Goal: Task Accomplishment & Management: Use online tool/utility

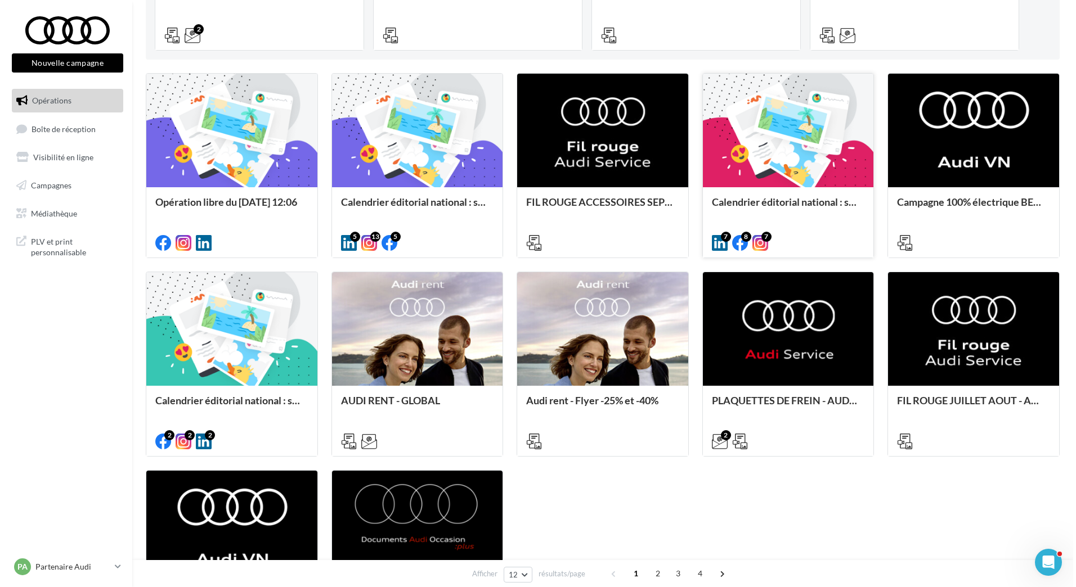
scroll to position [338, 0]
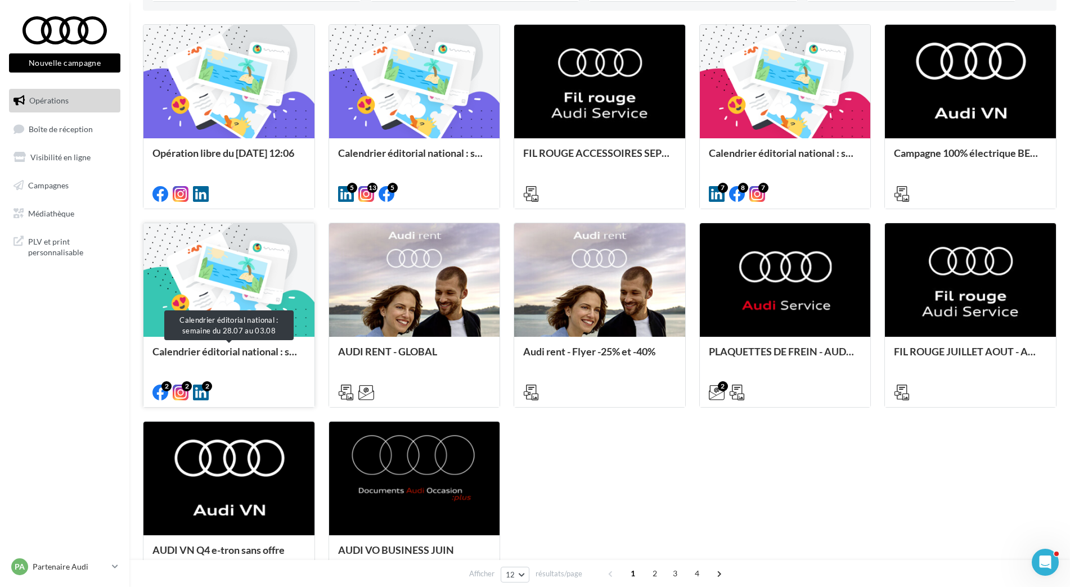
click at [275, 354] on div "Calendrier éditorial national : semaine du 28.07 au 03.08" at bounding box center [228, 357] width 153 height 23
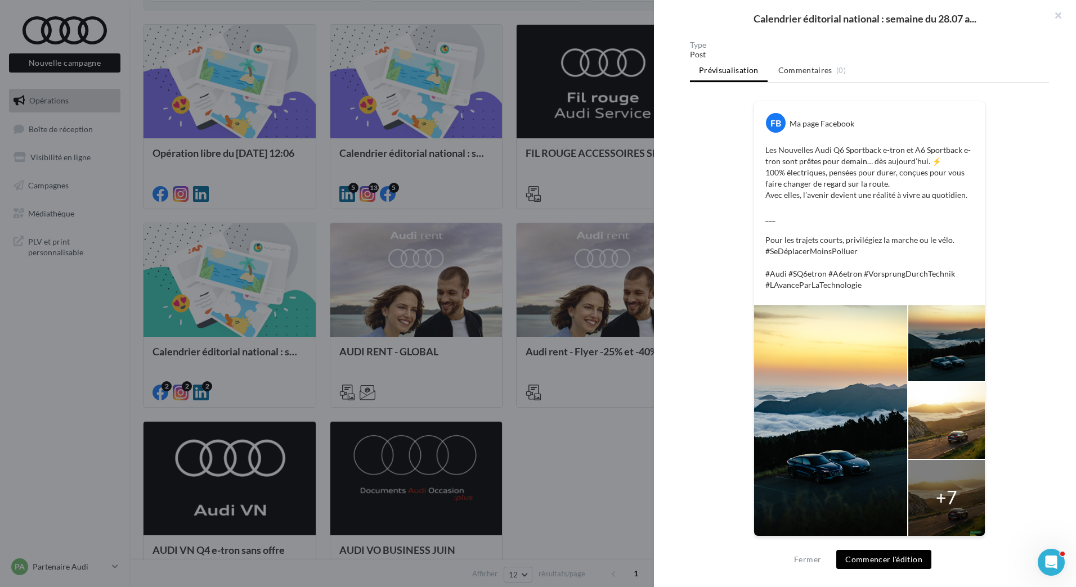
scroll to position [0, 0]
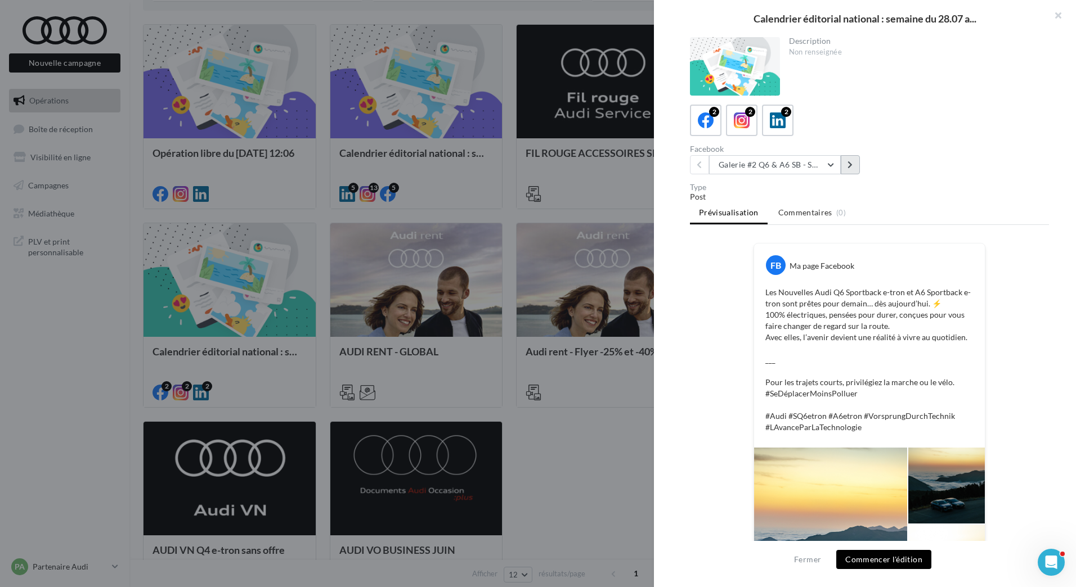
click at [850, 168] on icon at bounding box center [849, 165] width 5 height 8
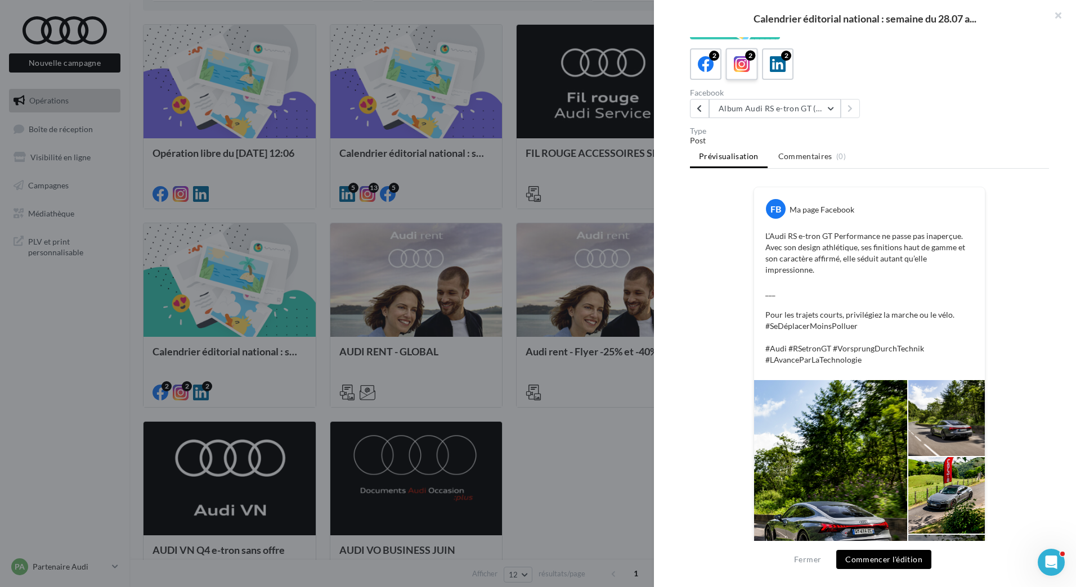
click at [745, 73] on span at bounding box center [742, 64] width 16 height 17
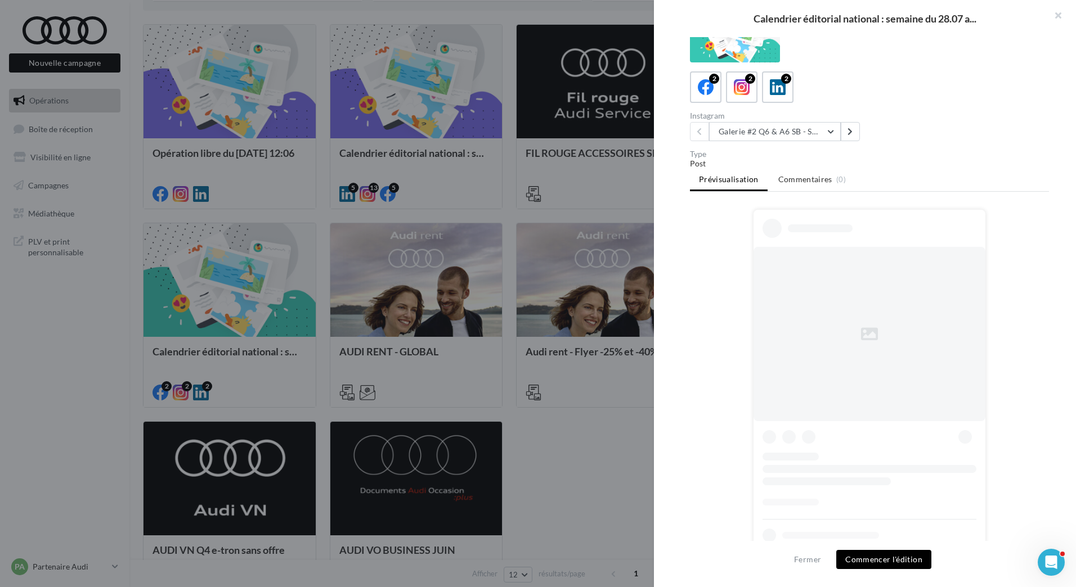
scroll to position [56, 0]
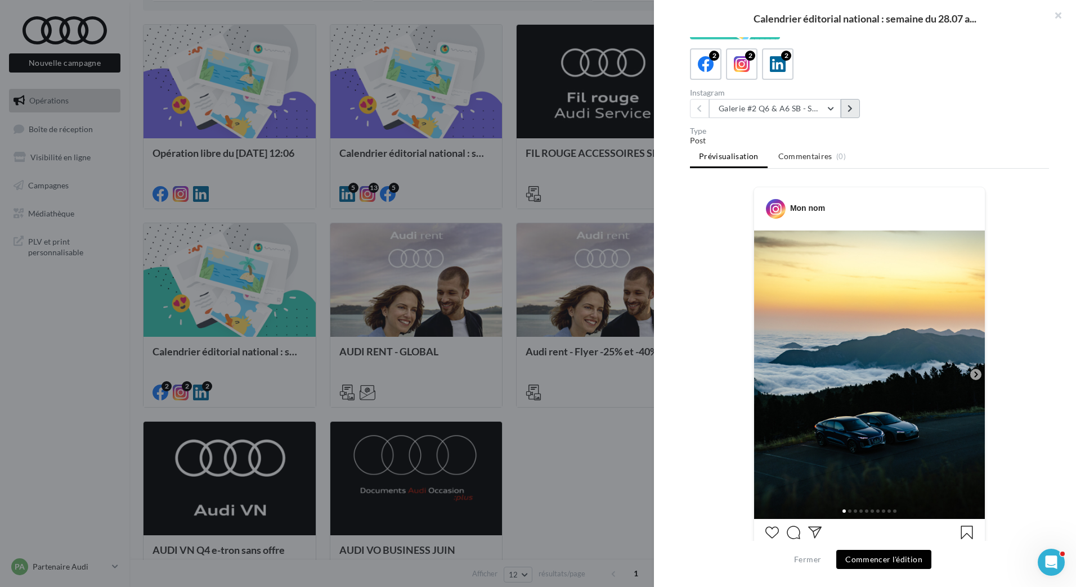
click at [846, 115] on button at bounding box center [849, 108] width 19 height 19
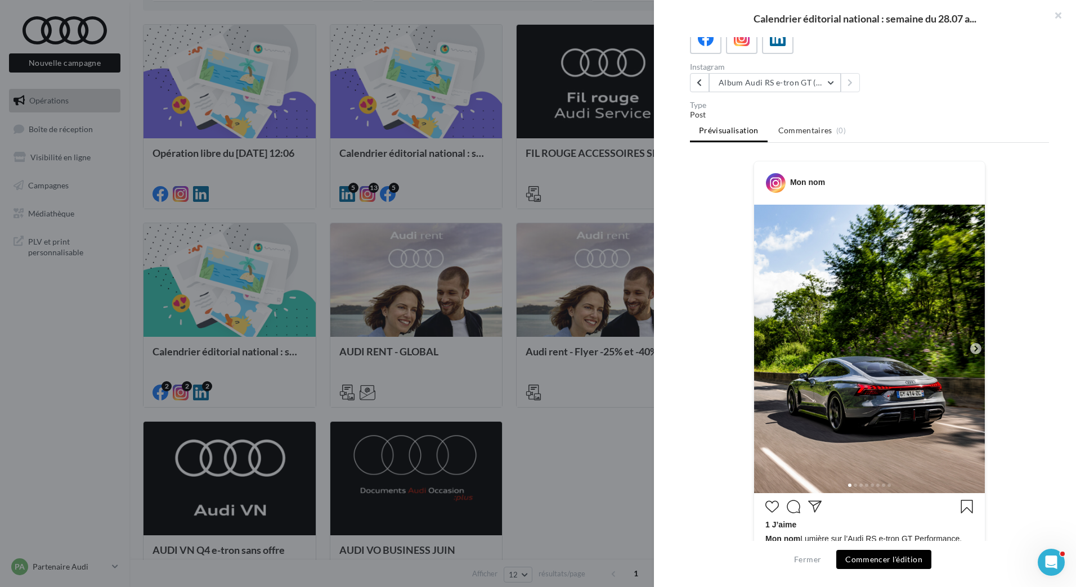
scroll to position [0, 0]
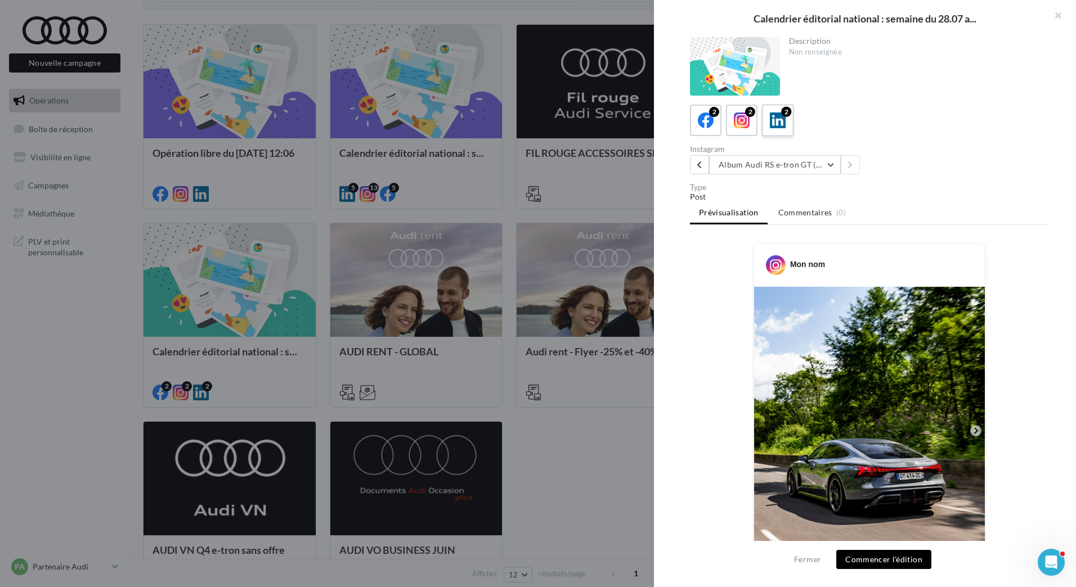
click at [782, 129] on span at bounding box center [778, 121] width 16 height 17
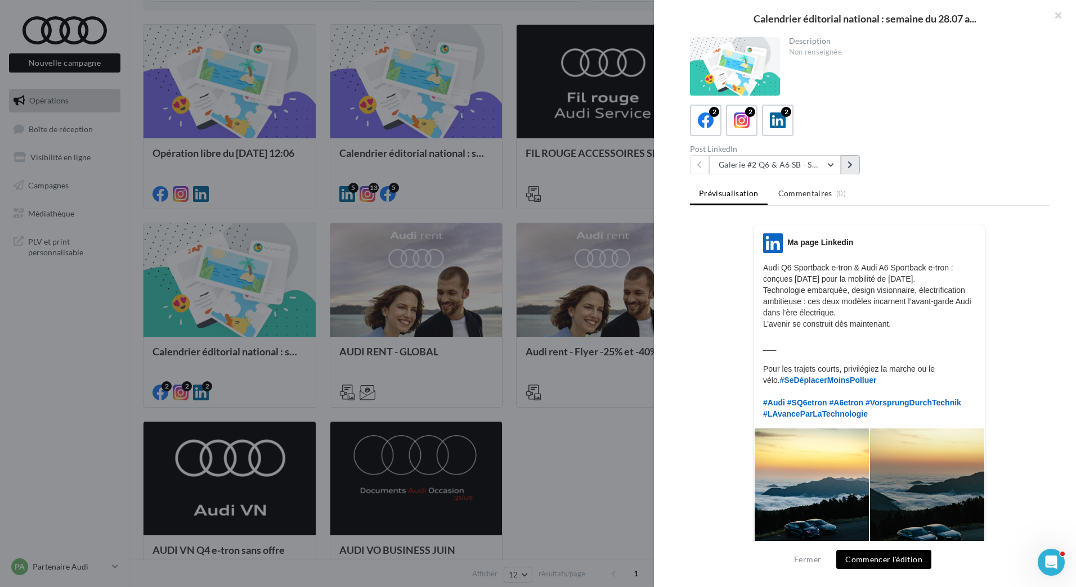
click at [856, 168] on button at bounding box center [849, 164] width 19 height 19
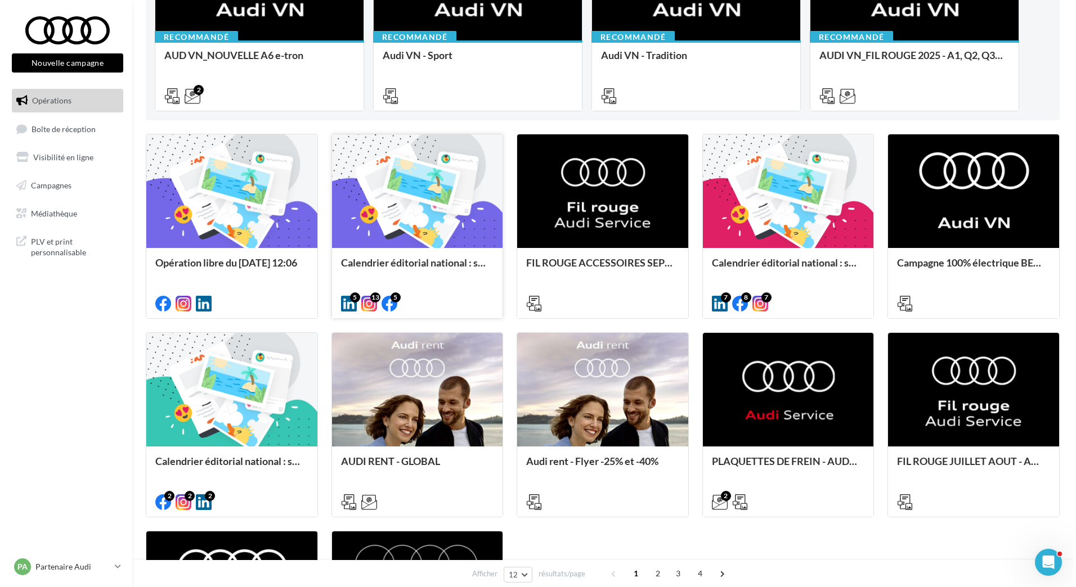
scroll to position [169, 0]
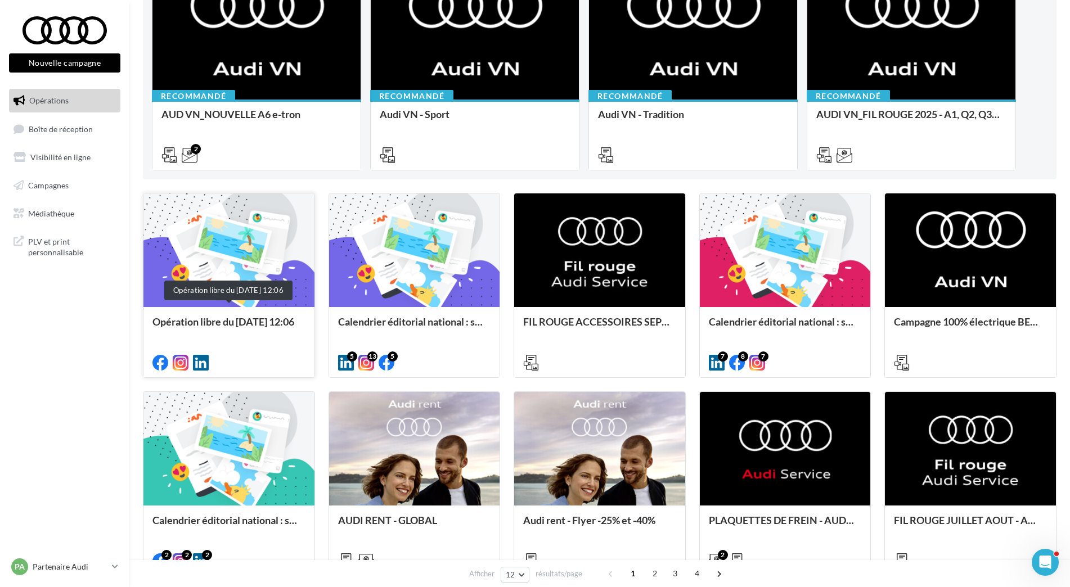
click at [286, 322] on div "Opération libre du [DATE] 12:06" at bounding box center [228, 327] width 153 height 23
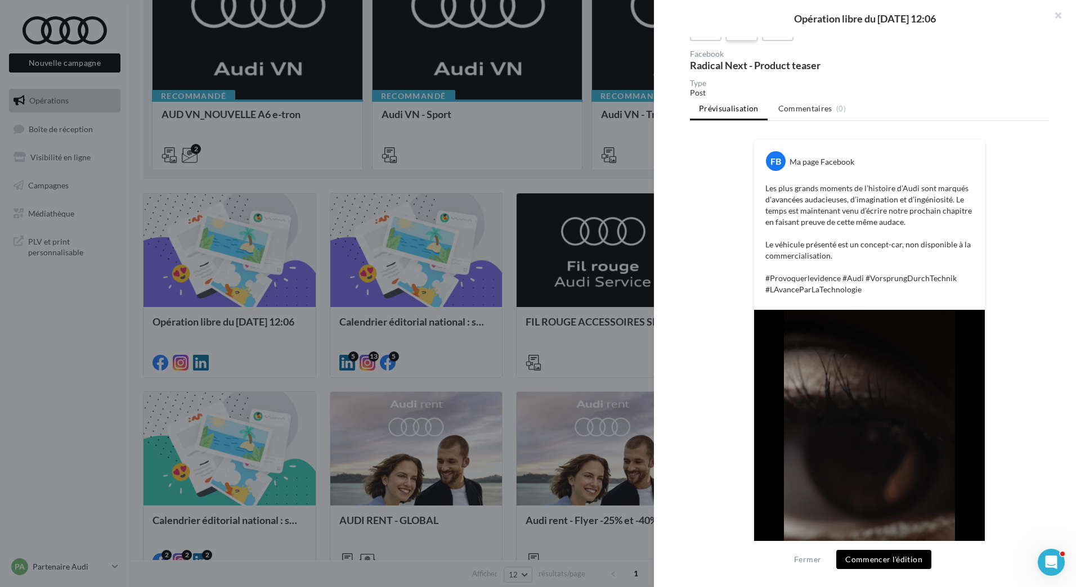
scroll to position [0, 0]
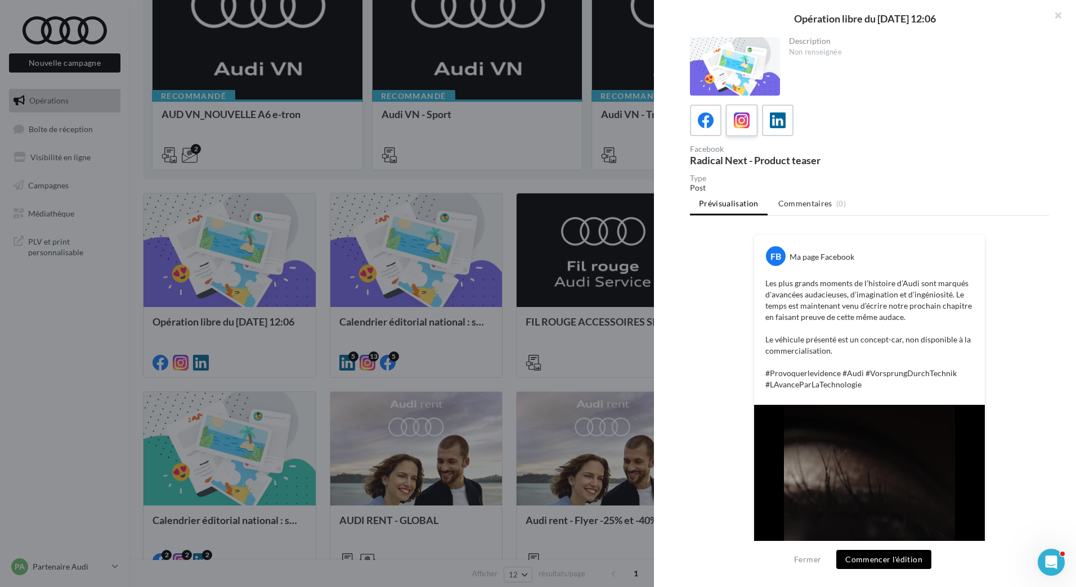
click at [743, 129] on span at bounding box center [742, 121] width 16 height 17
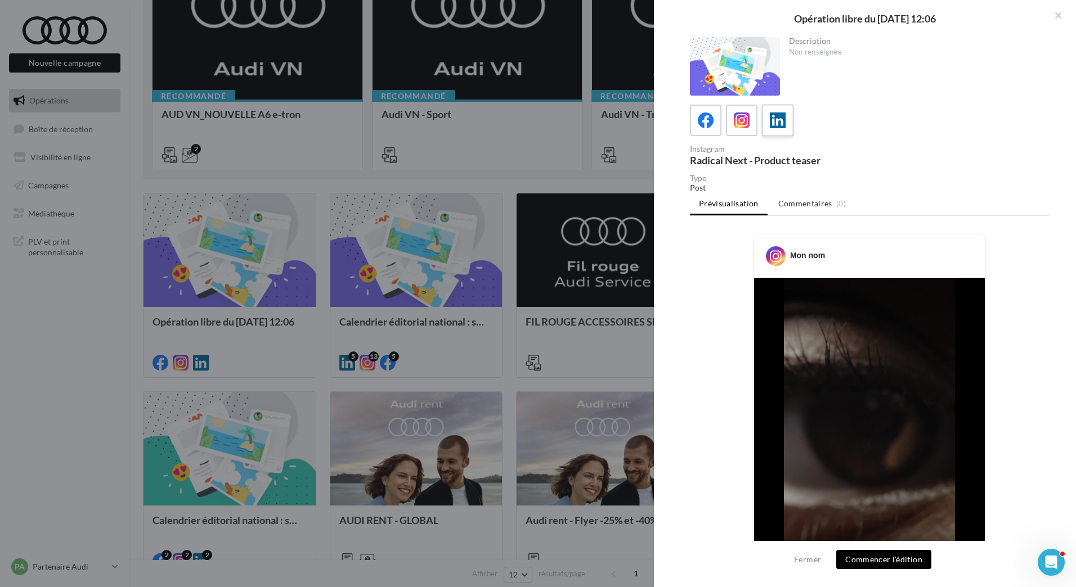
click at [778, 129] on span at bounding box center [778, 121] width 16 height 17
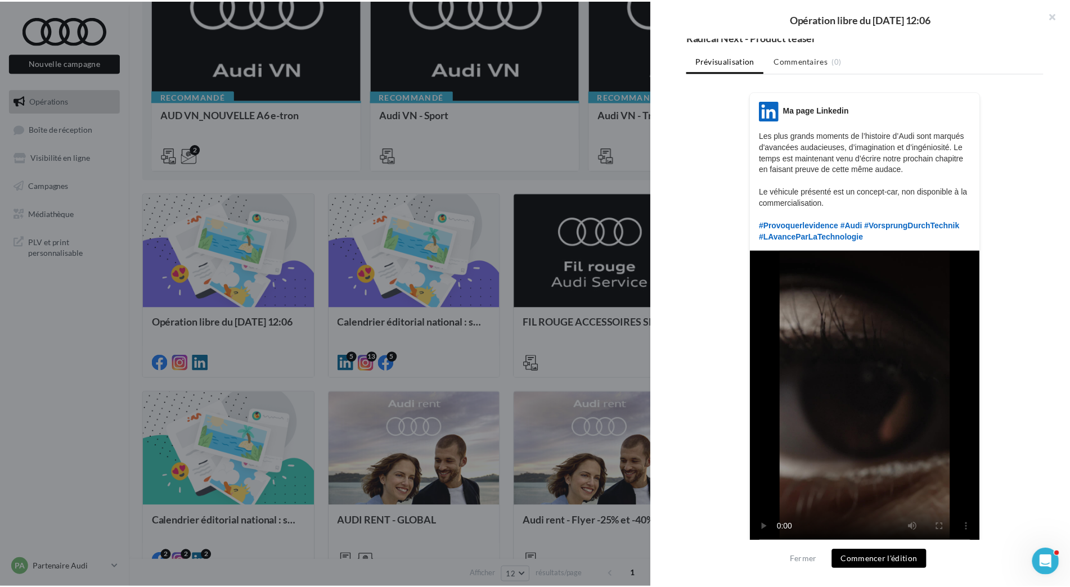
scroll to position [169, 0]
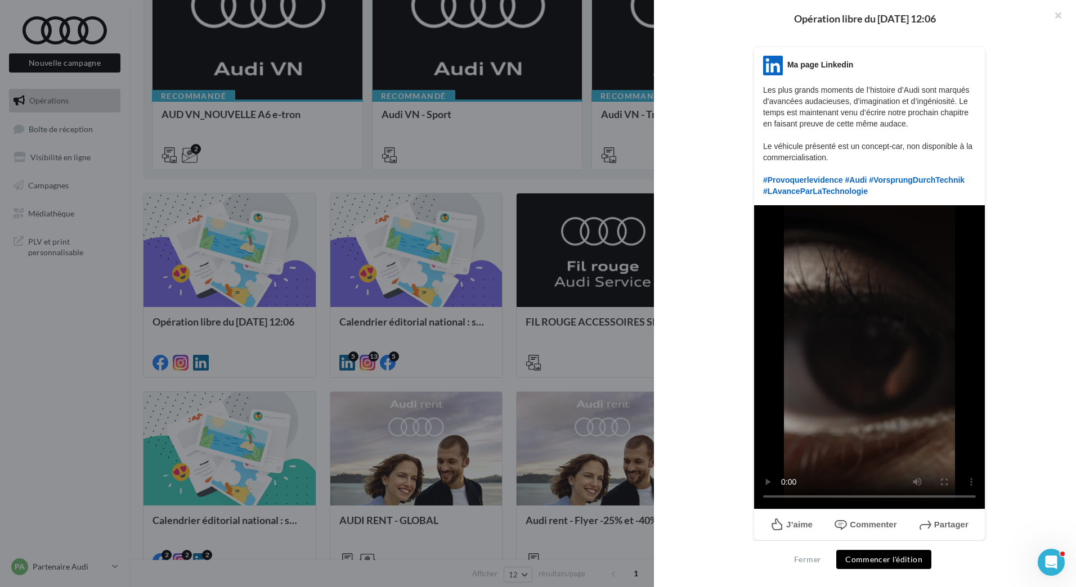
click at [545, 299] on div at bounding box center [538, 293] width 1076 height 587
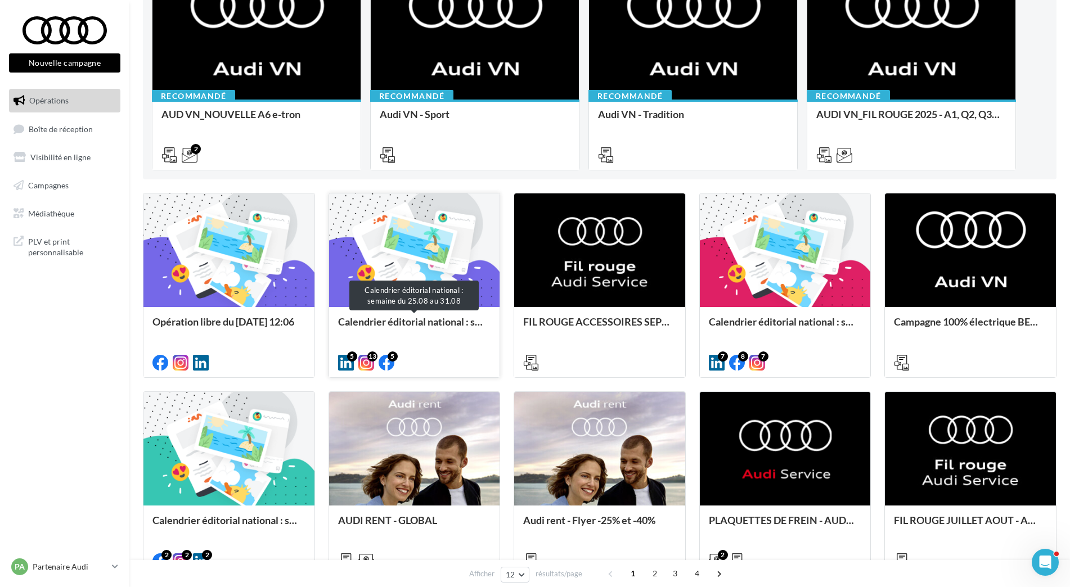
click at [439, 322] on div "Calendrier éditorial national : semaine du 25.08 au 31.08" at bounding box center [414, 327] width 153 height 23
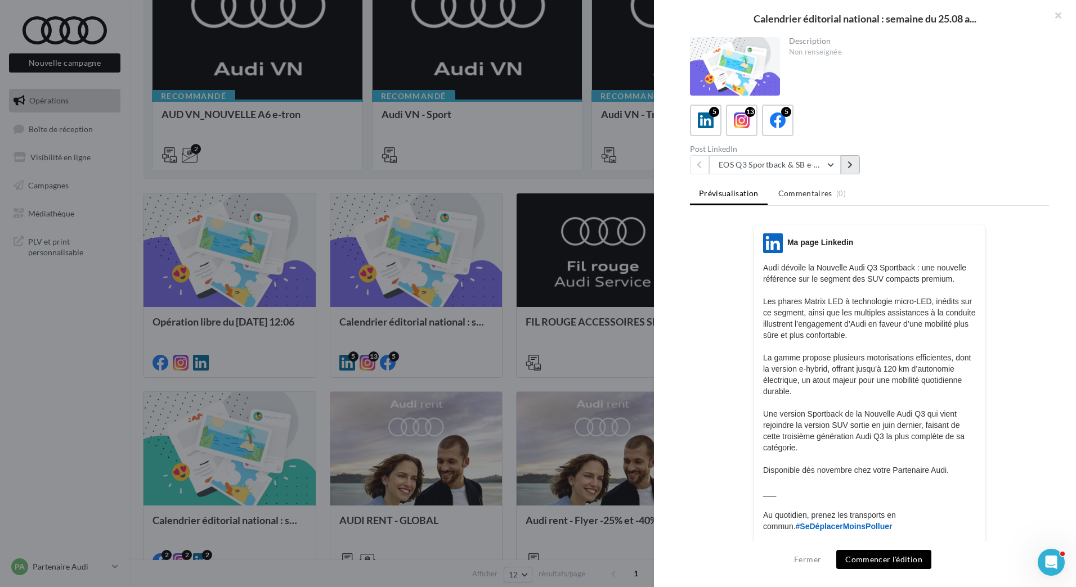
click at [849, 169] on button at bounding box center [849, 164] width 19 height 19
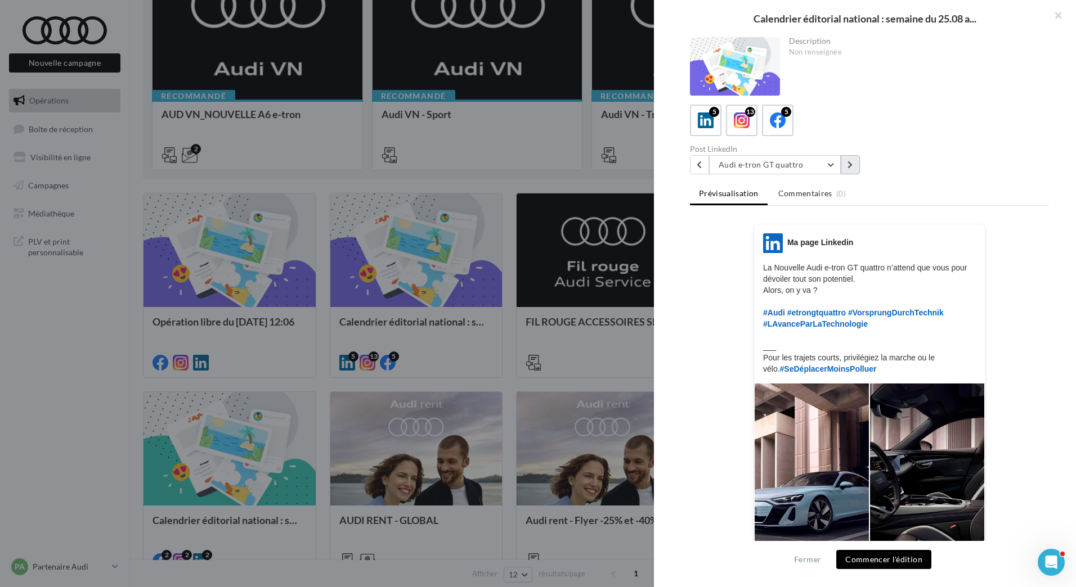
click at [849, 169] on button at bounding box center [849, 164] width 19 height 19
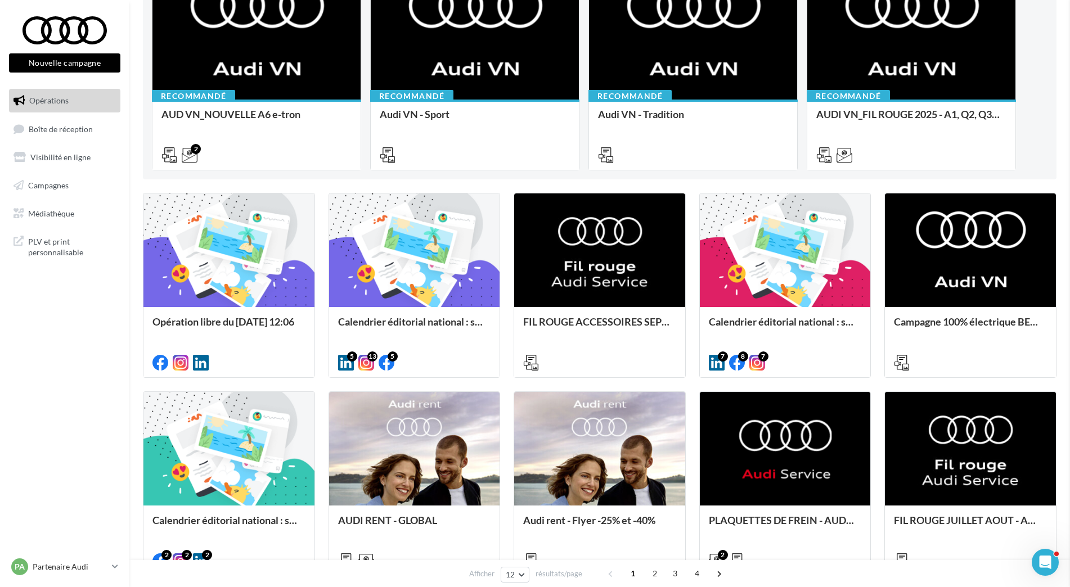
click at [775, 323] on div "Calendrier éditorial national : semaines du 04.08 au 25.08" at bounding box center [785, 327] width 153 height 23
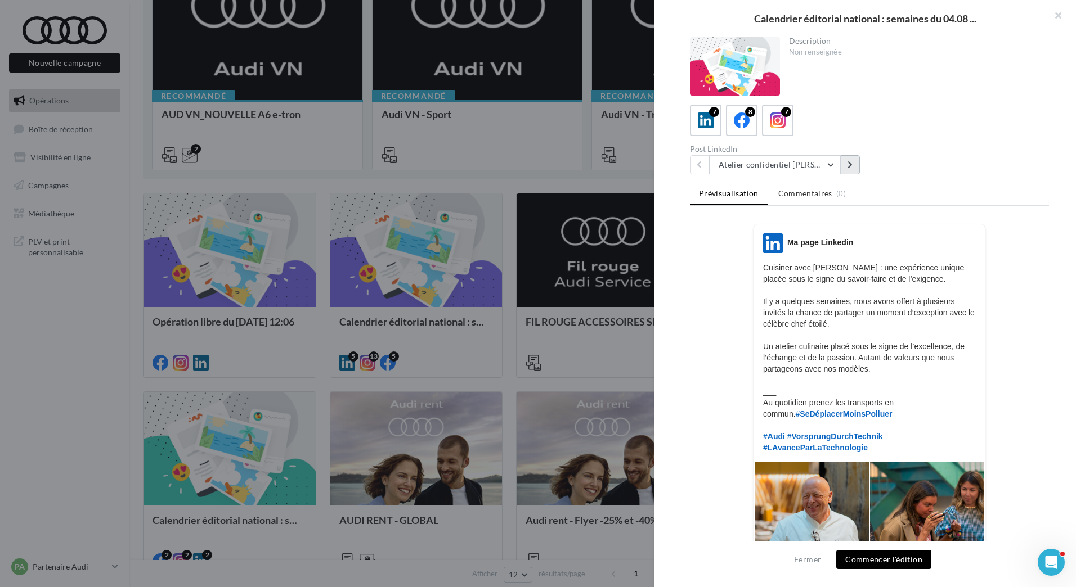
click at [851, 170] on button at bounding box center [849, 164] width 19 height 19
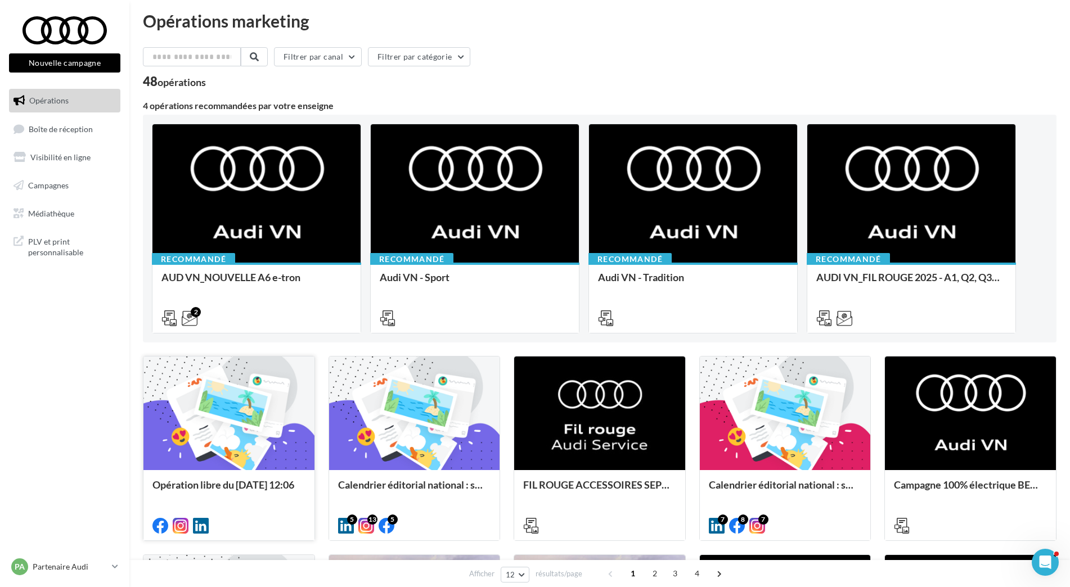
scroll to position [0, 0]
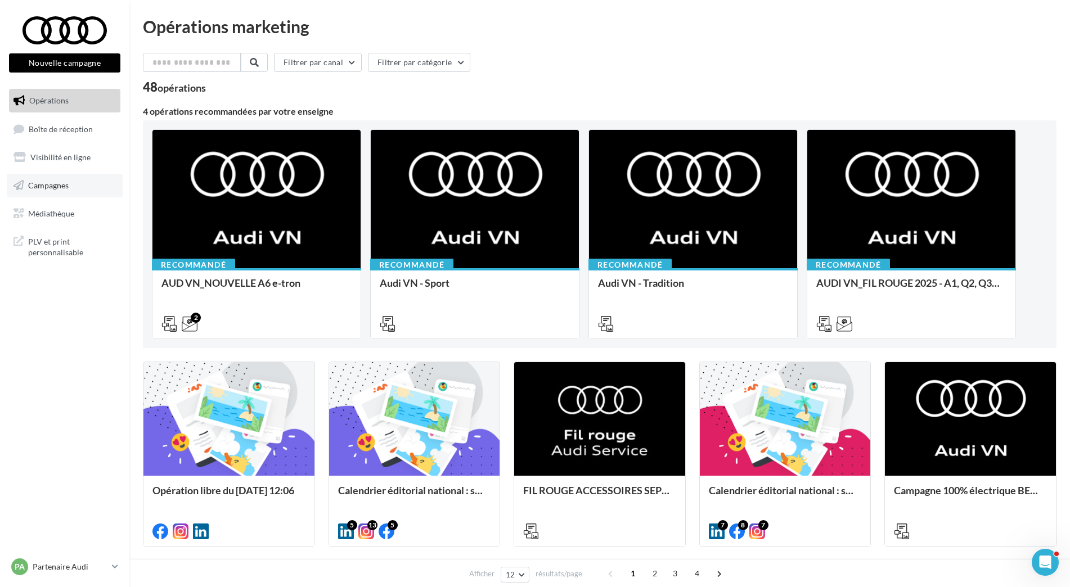
click at [62, 189] on span "Campagnes" at bounding box center [48, 186] width 41 height 10
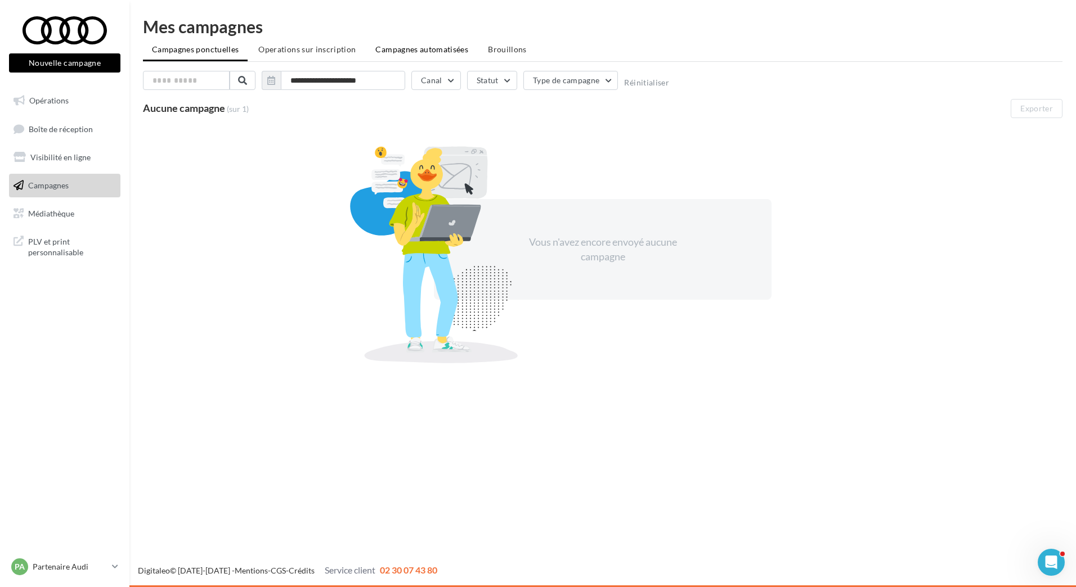
click at [422, 55] on li "Campagnes automatisées" at bounding box center [421, 49] width 111 height 20
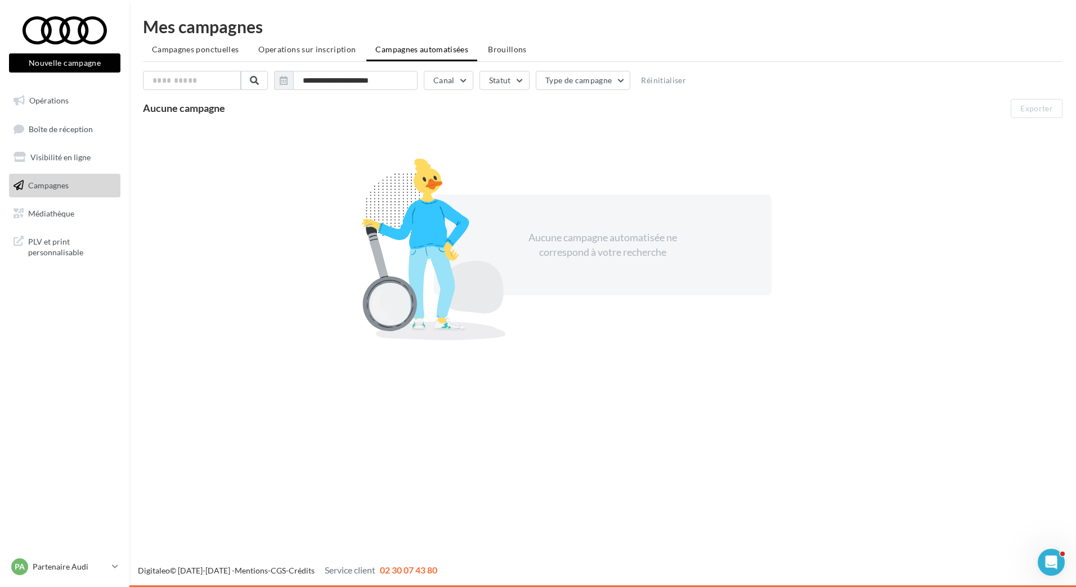
drag, startPoint x: 422, startPoint y: 55, endPoint x: 354, endPoint y: 50, distance: 68.2
click at [354, 50] on li "Operations sur inscription" at bounding box center [306, 49] width 115 height 20
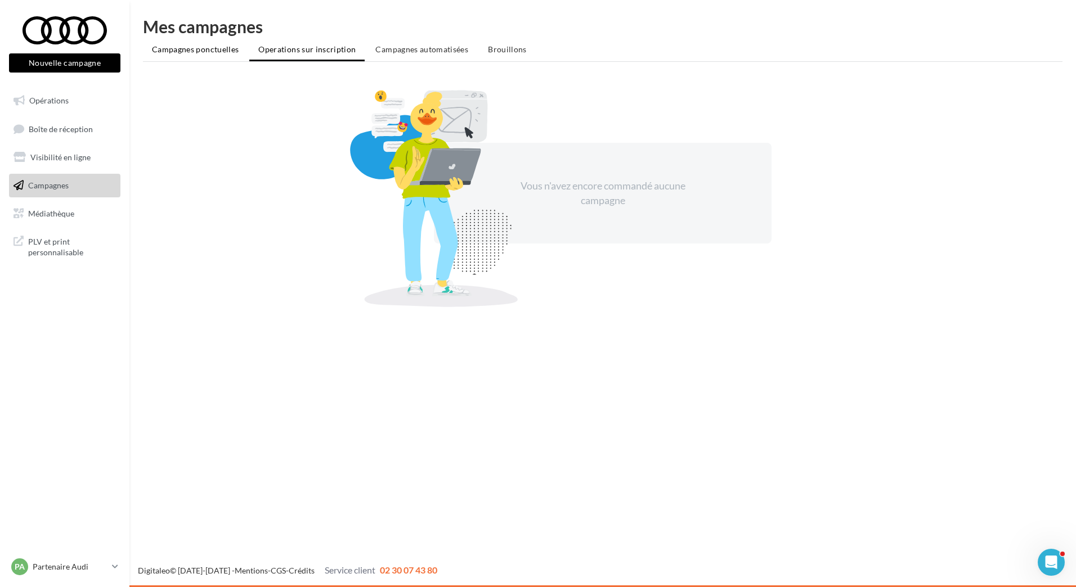
click at [226, 48] on span "Campagnes ponctuelles" at bounding box center [195, 49] width 87 height 10
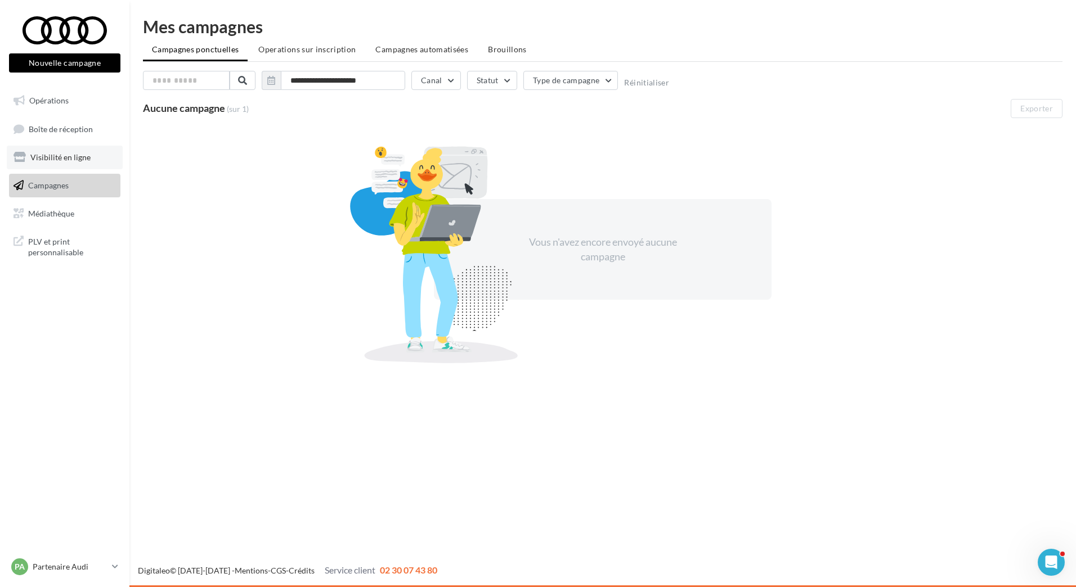
click at [92, 154] on link "Visibilité en ligne" at bounding box center [65, 158] width 116 height 24
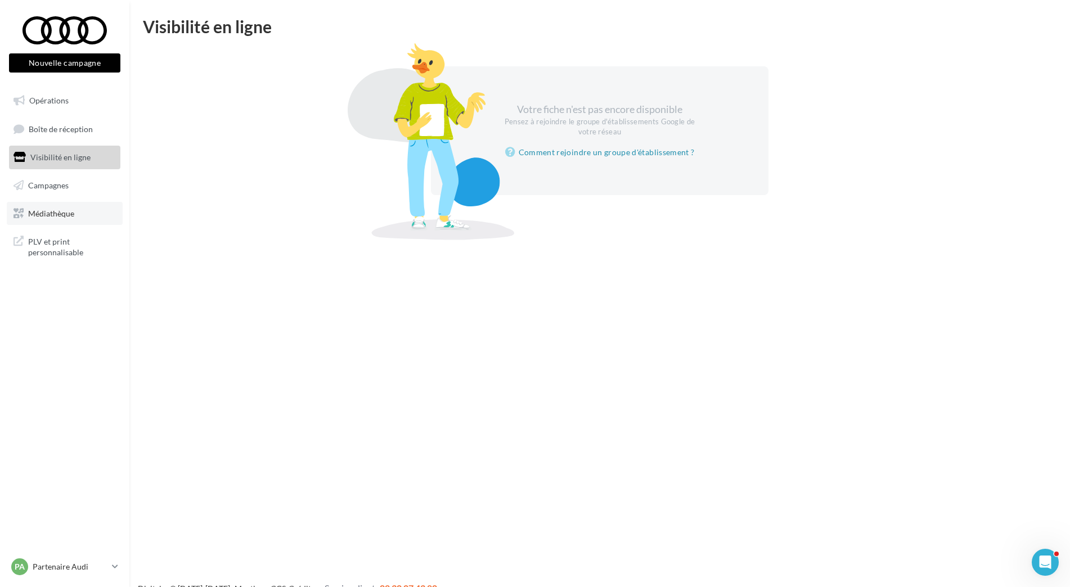
click at [57, 216] on span "Médiathèque" at bounding box center [51, 213] width 46 height 10
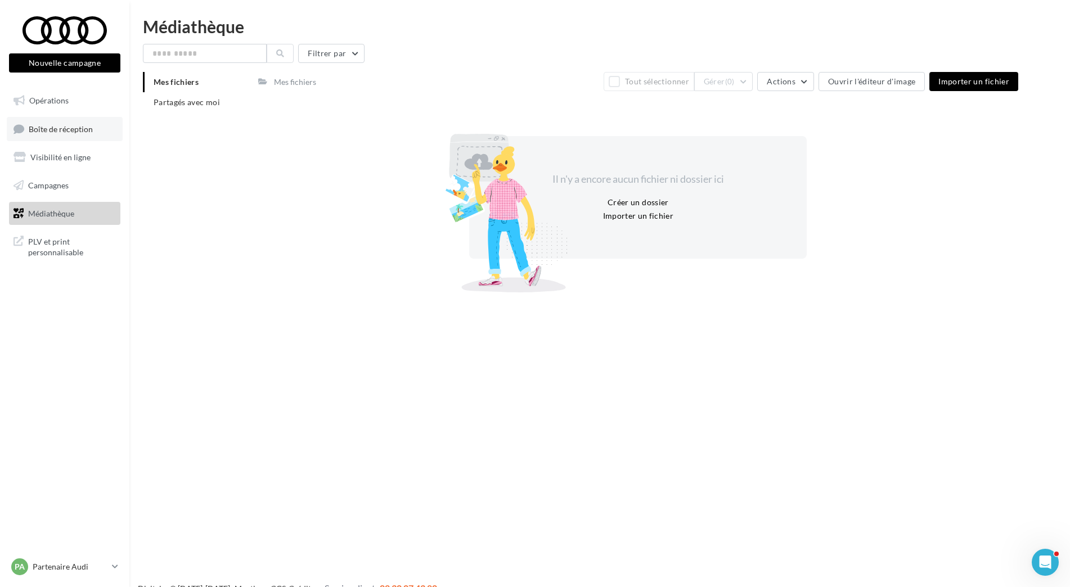
click at [66, 124] on span "Boîte de réception" at bounding box center [61, 129] width 64 height 10
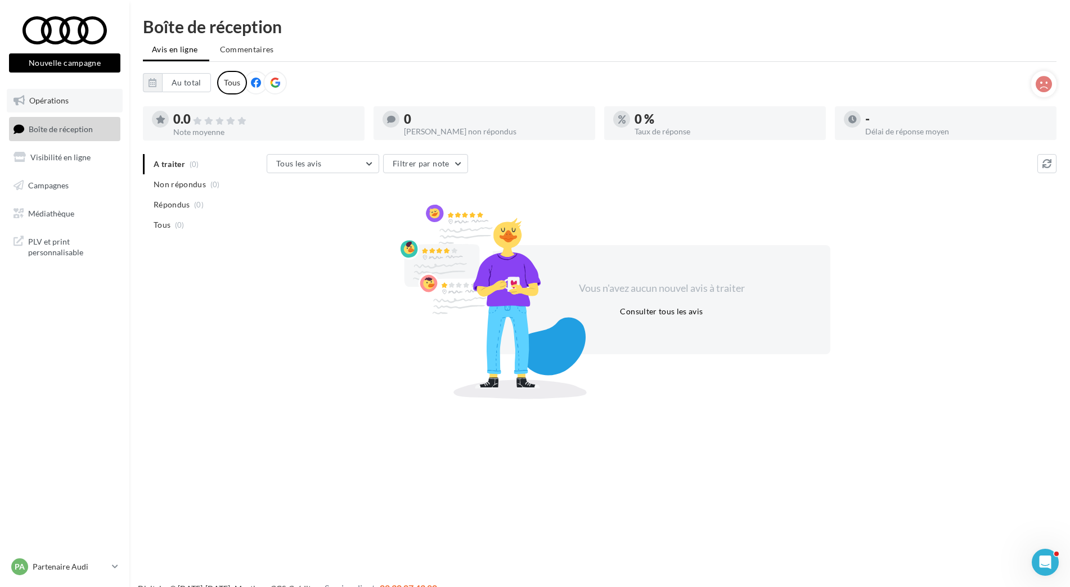
click at [58, 99] on span "Opérations" at bounding box center [48, 101] width 39 height 10
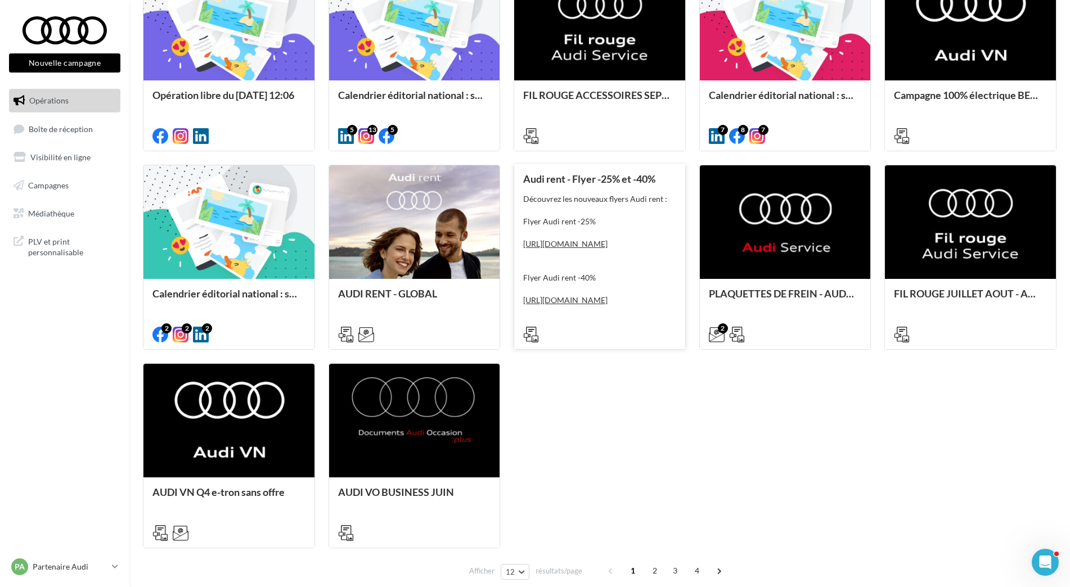
scroll to position [450, 0]
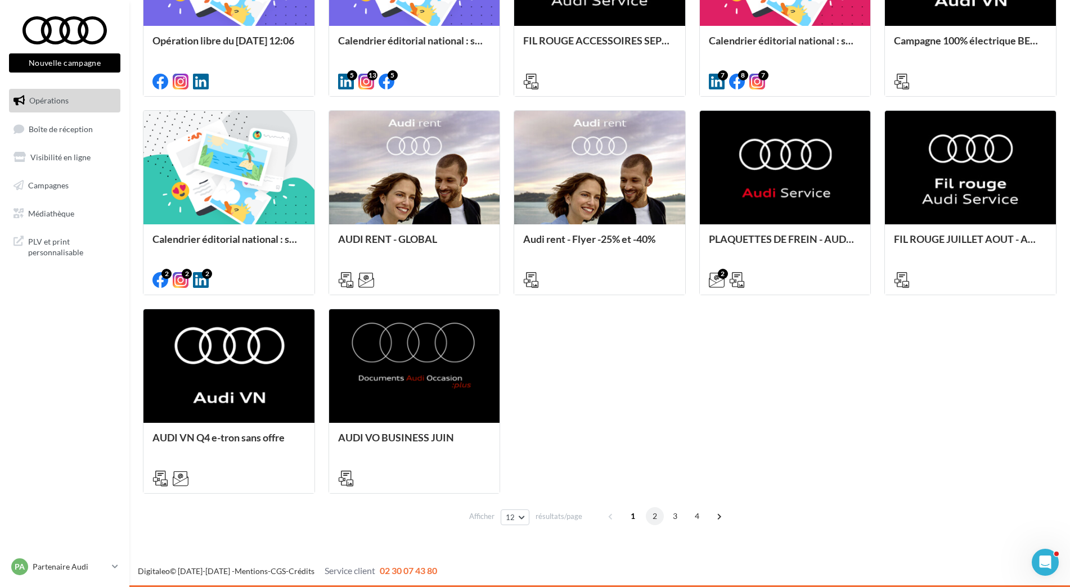
click at [656, 521] on span "2" at bounding box center [655, 516] width 18 height 18
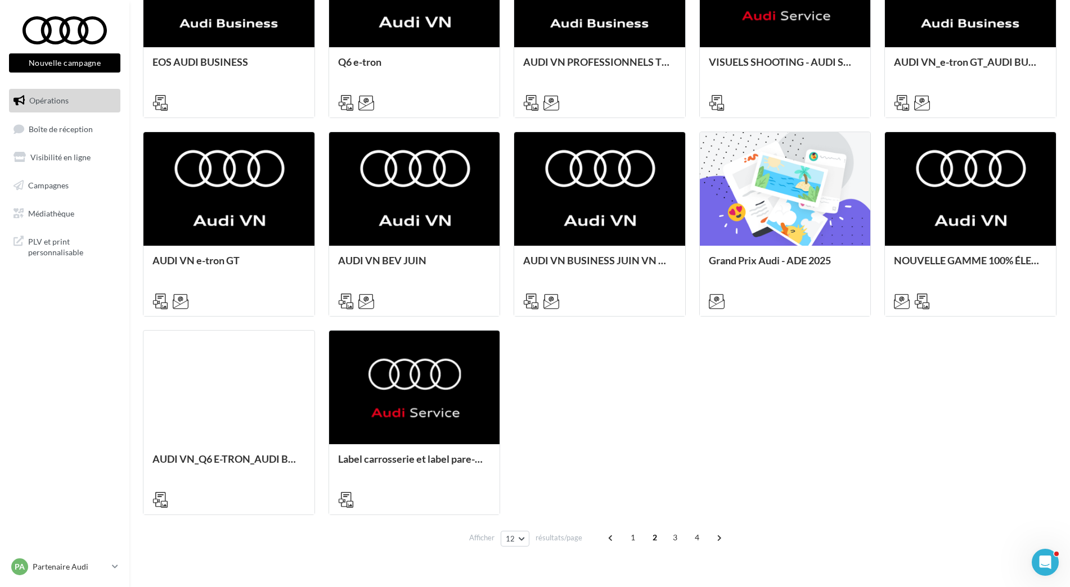
scroll to position [429, 0]
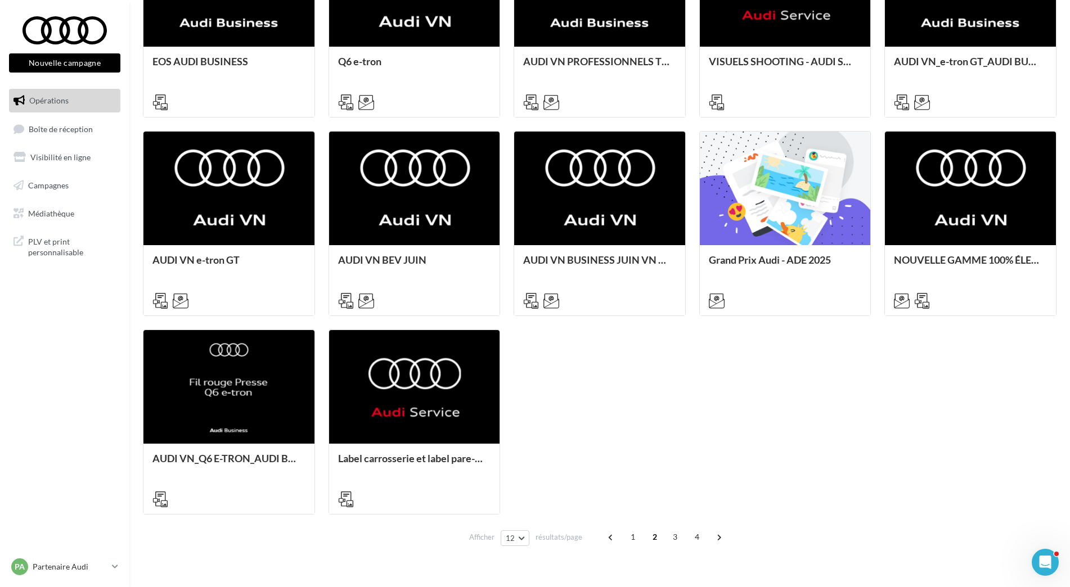
click at [670, 542] on span "3" at bounding box center [675, 537] width 18 height 18
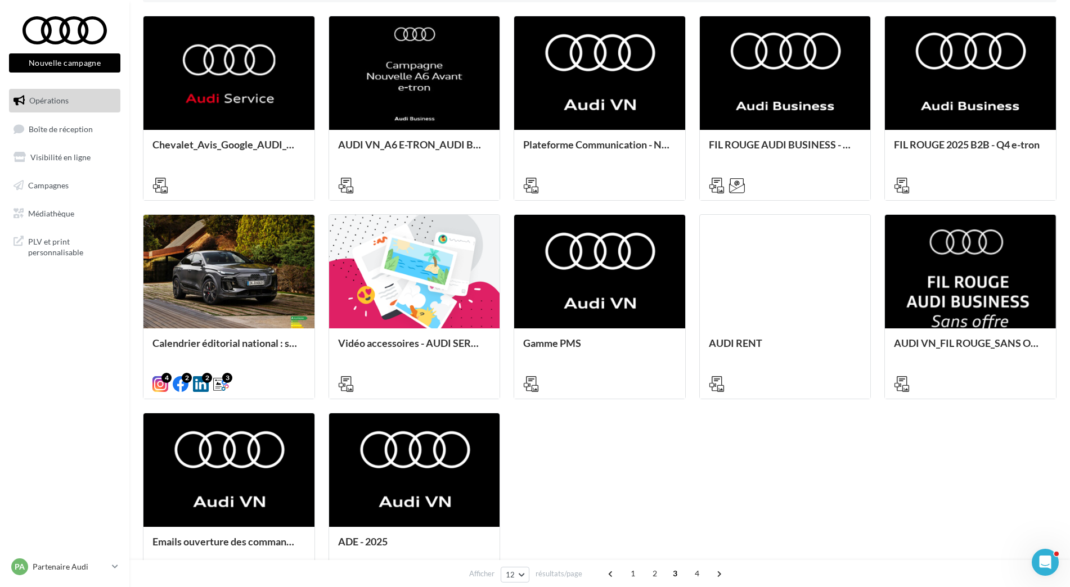
scroll to position [373, 0]
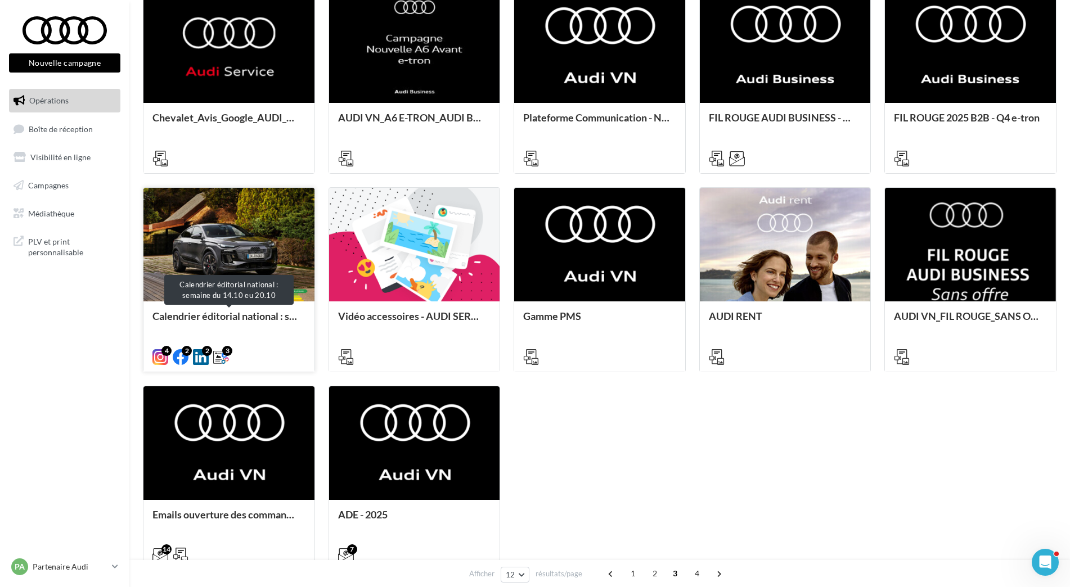
click at [271, 322] on div "Calendrier éditorial national : semaine du 14.10 eu 20.10" at bounding box center [228, 322] width 153 height 23
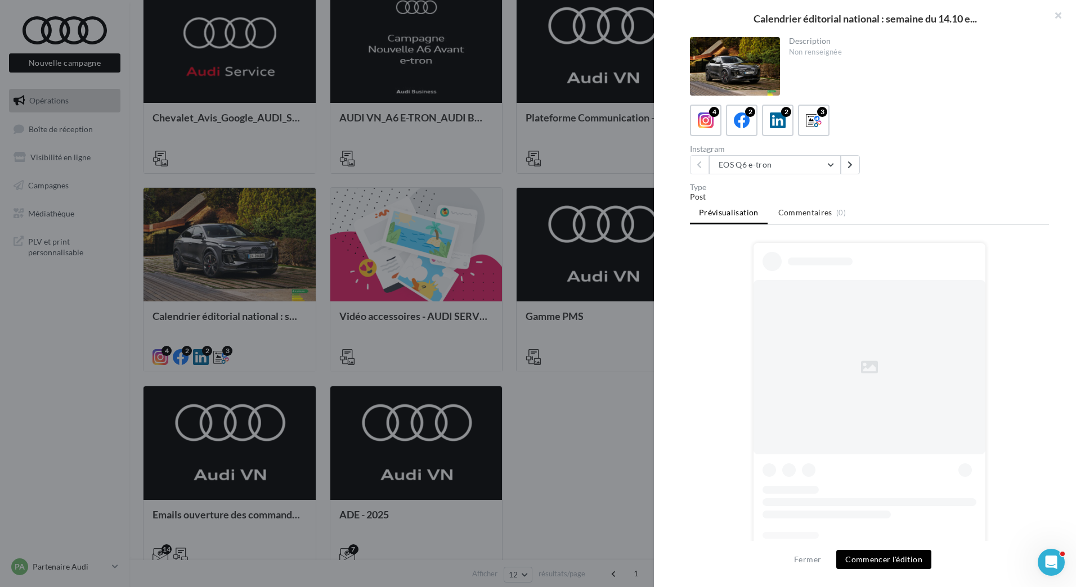
click at [588, 426] on div at bounding box center [538, 293] width 1076 height 587
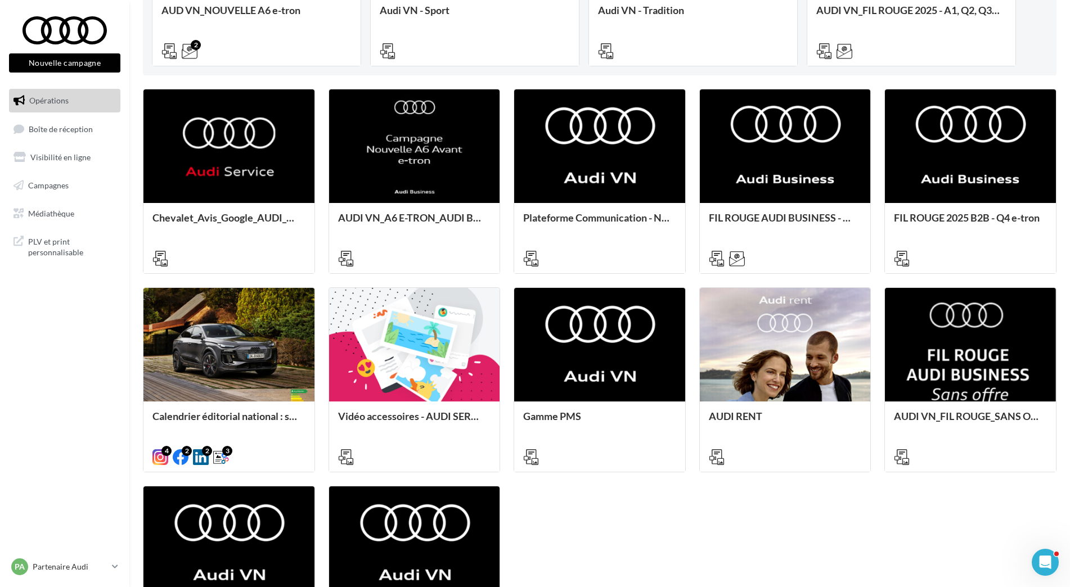
scroll to position [429, 0]
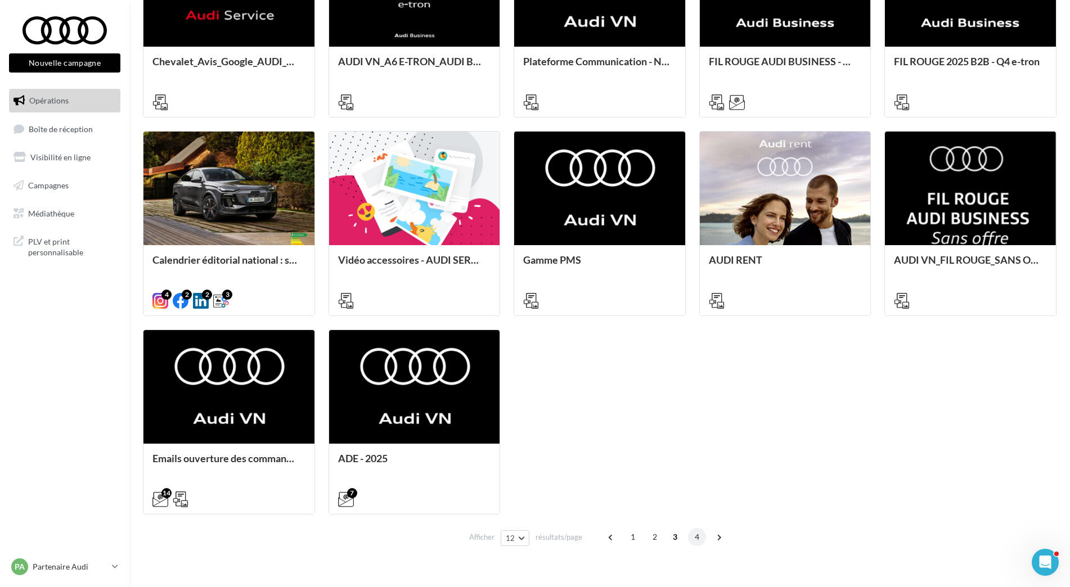
click at [694, 541] on span "4" at bounding box center [697, 537] width 18 height 18
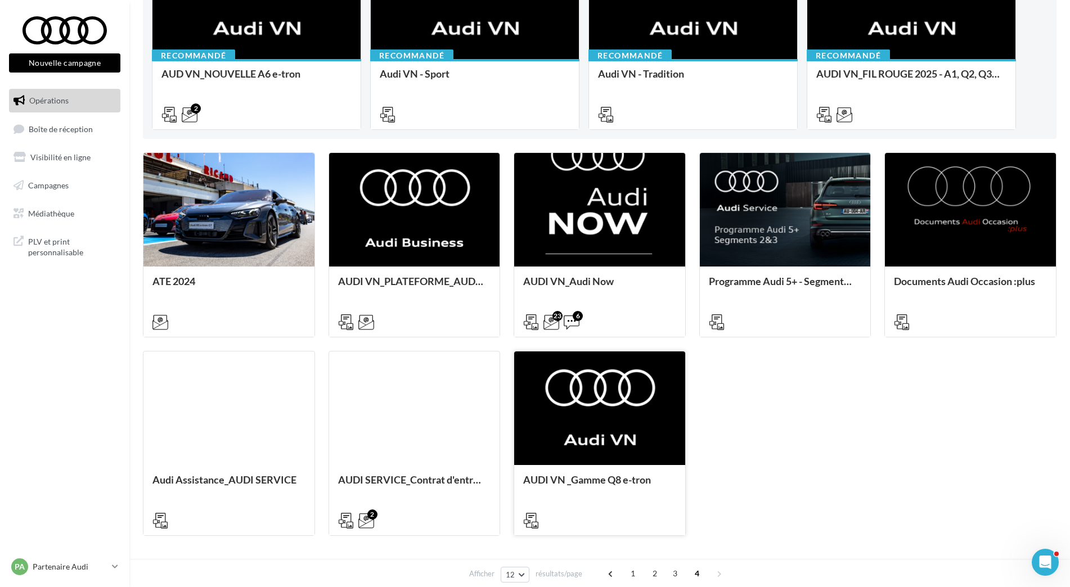
scroll to position [251, 0]
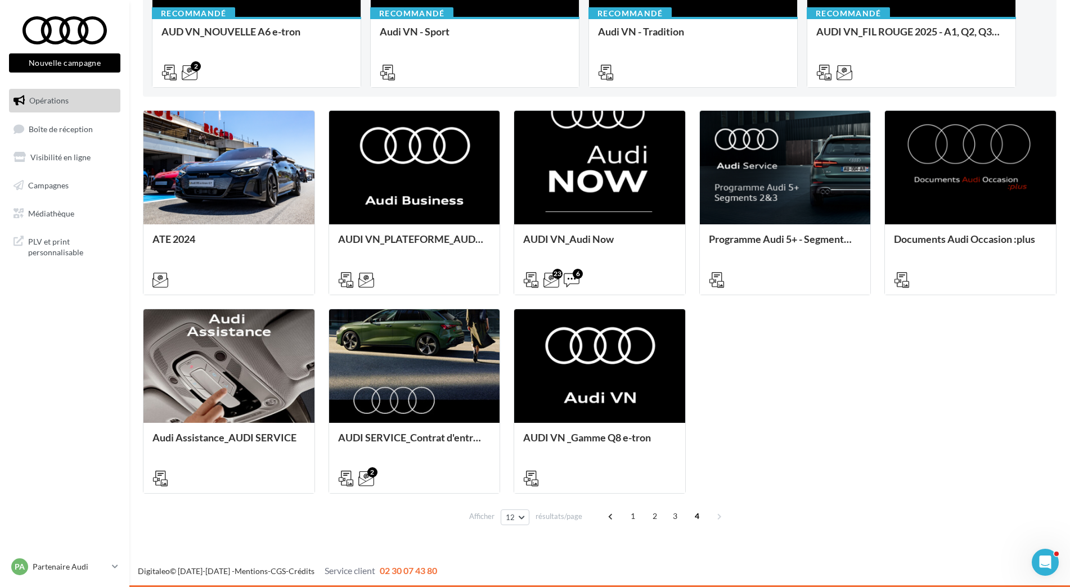
click at [613, 517] on span at bounding box center [611, 516] width 18 height 18
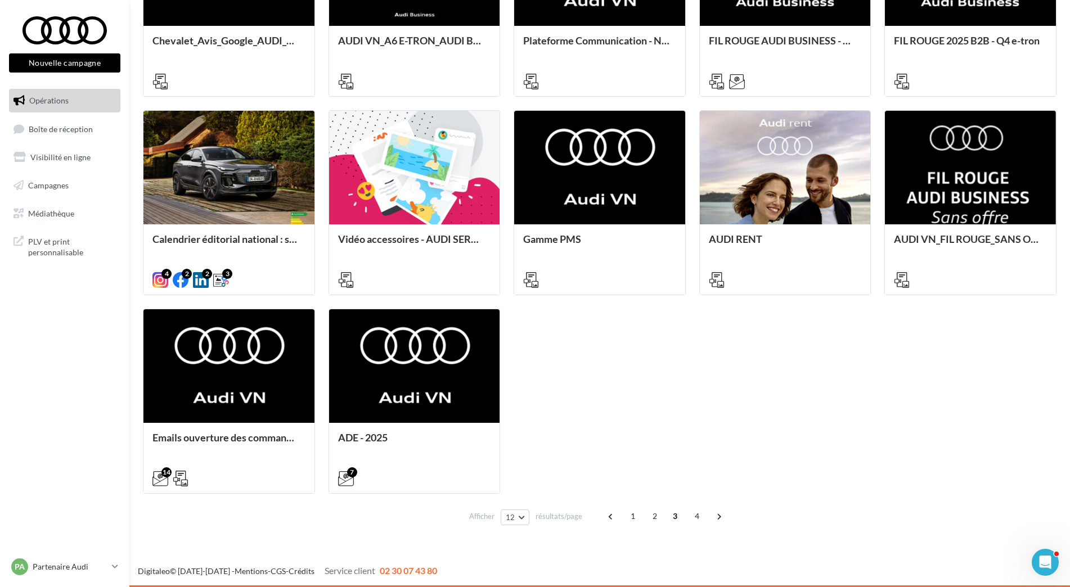
click at [629, 517] on span "1" at bounding box center [633, 516] width 18 height 18
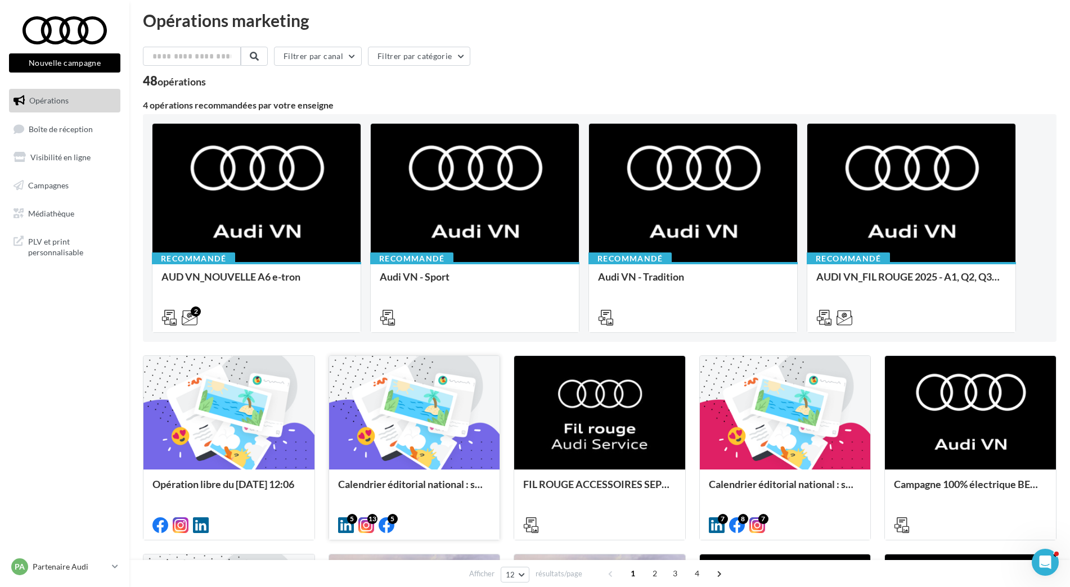
scroll to position [0, 0]
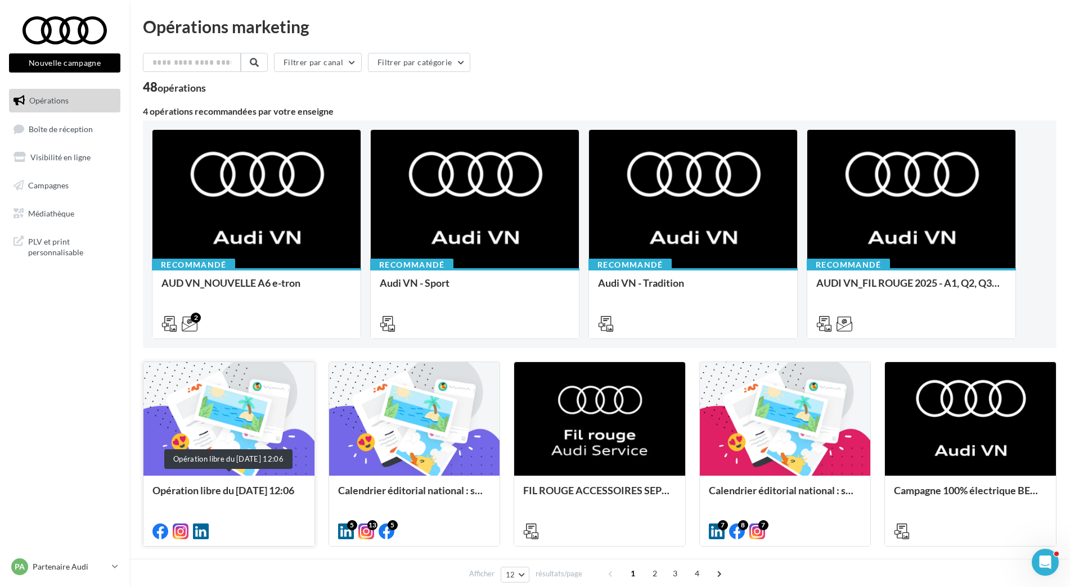
click at [271, 489] on div "Opération libre du [DATE] 12:06" at bounding box center [228, 496] width 153 height 23
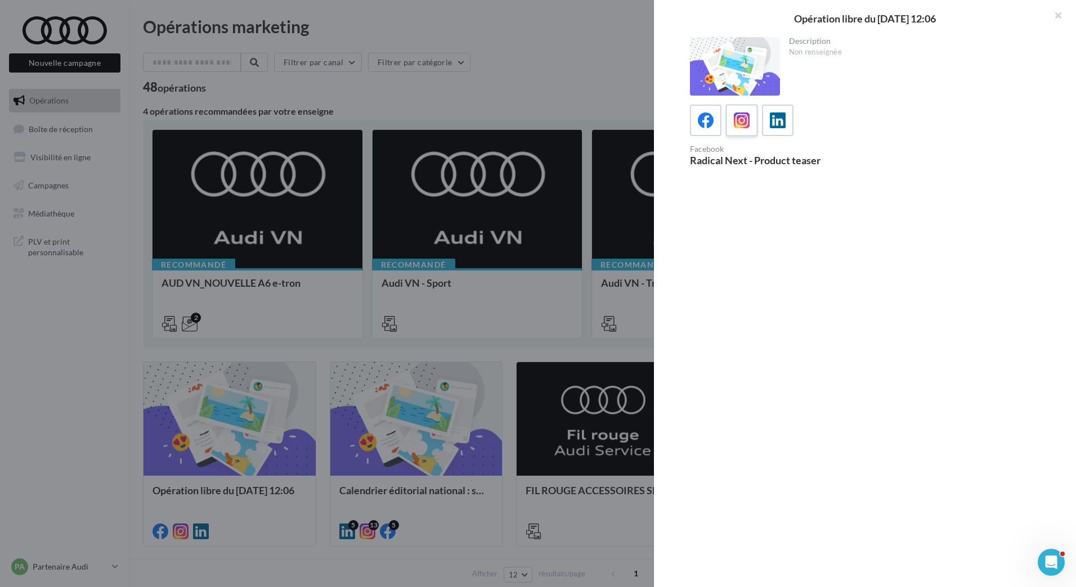
click at [741, 111] on div at bounding box center [741, 120] width 21 height 21
click at [775, 118] on icon at bounding box center [778, 121] width 16 height 16
click at [714, 118] on div at bounding box center [705, 120] width 21 height 21
click at [1054, 17] on button "button" at bounding box center [1053, 17] width 45 height 34
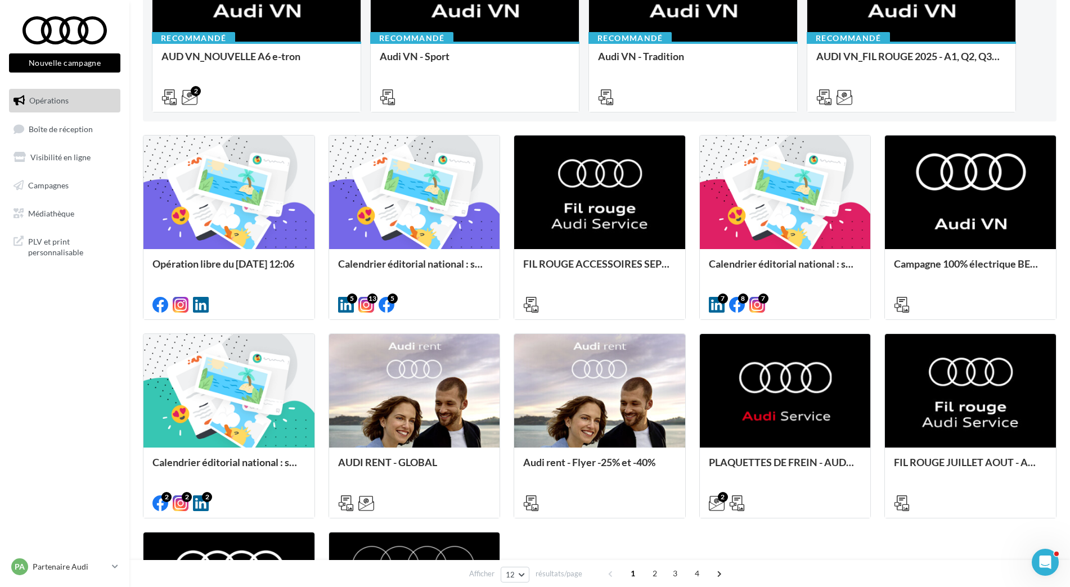
scroll to position [338, 0]
